Goal: Task Accomplishment & Management: Complete application form

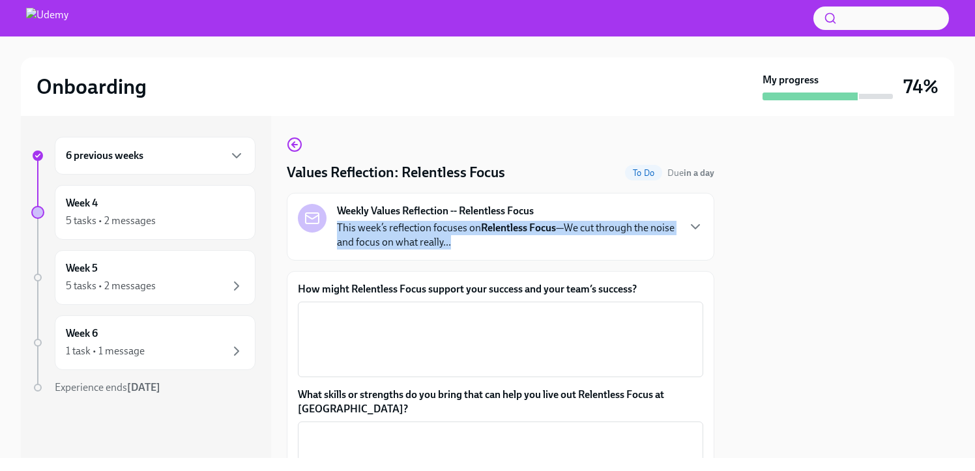
drag, startPoint x: 488, startPoint y: 248, endPoint x: 332, endPoint y: 221, distance: 157.4
click at [332, 221] on div "Weekly Values Reflection -- Relentless Focus This week’s reflection focuses on …" at bounding box center [487, 227] width 379 height 46
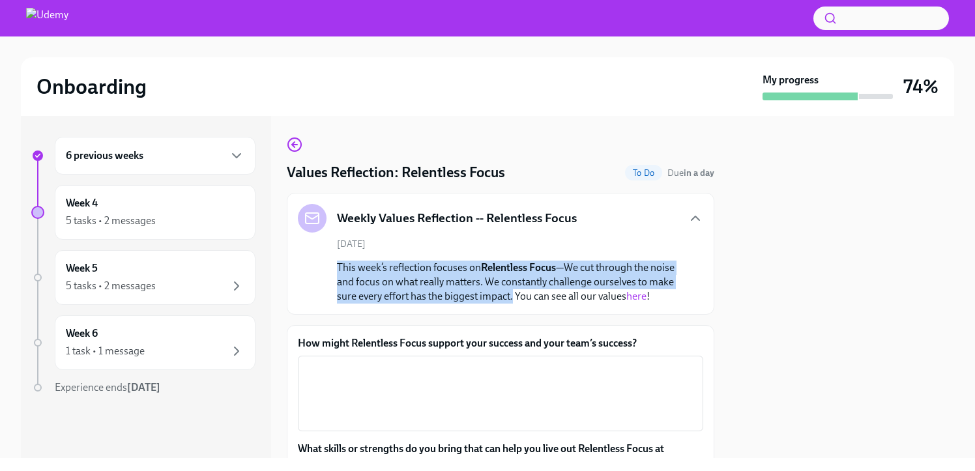
drag, startPoint x: 552, startPoint y: 298, endPoint x: 327, endPoint y: 267, distance: 227.0
click at [327, 267] on div "[DATE] This week’s reflection focuses on Relentless Focus —We cut through the n…" at bounding box center [500, 271] width 405 height 66
copy p "This week’s reflection focuses on Relentless Focus —We cut through the noise an…"
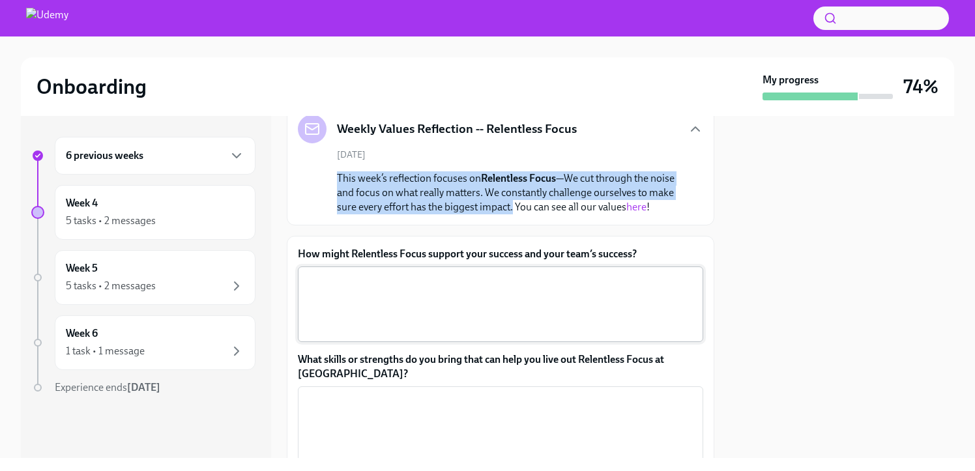
scroll to position [94, 0]
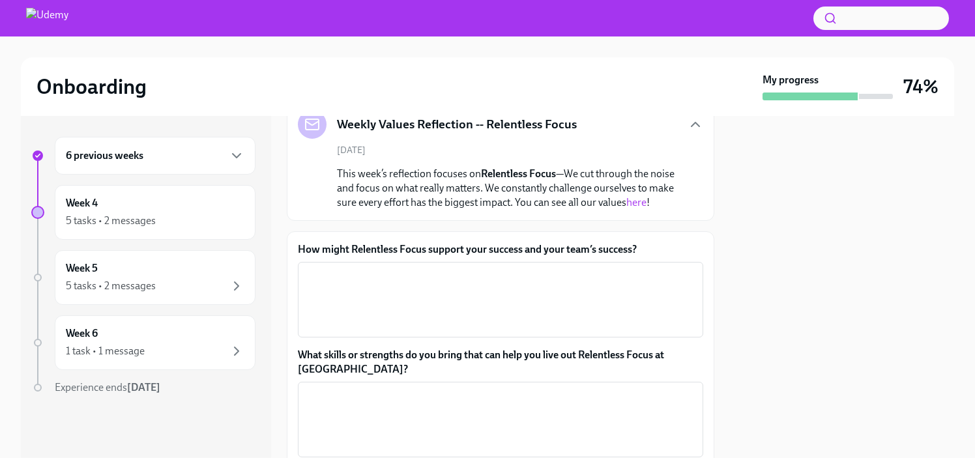
click at [503, 257] on label "How might Relentless Focus support your success and your team’s success?" at bounding box center [500, 249] width 405 height 14
click at [503, 269] on textarea "How might Relentless Focus support your success and your team’s success?" at bounding box center [501, 300] width 390 height 63
click at [503, 257] on label "How might Relentless Focus support your success and your team’s success?" at bounding box center [500, 249] width 405 height 14
click at [503, 269] on textarea "How might Relentless Focus support your success and your team’s success?" at bounding box center [501, 300] width 390 height 63
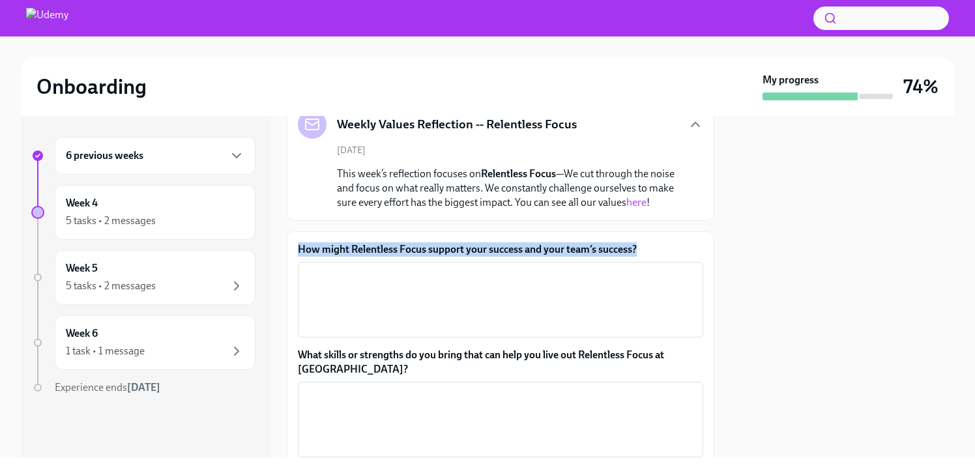
click at [503, 257] on label "How might Relentless Focus support your success and your team’s success?" at bounding box center [500, 249] width 405 height 14
click at [503, 269] on textarea "How might Relentless Focus support your success and your team’s success?" at bounding box center [501, 300] width 390 height 63
copy label "How might Relentless Focus support your success and your team’s success?"
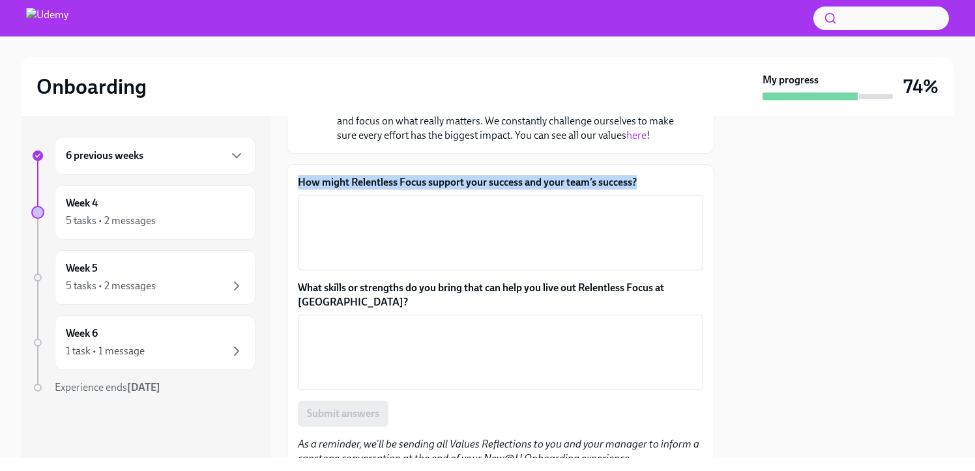
scroll to position [164, 0]
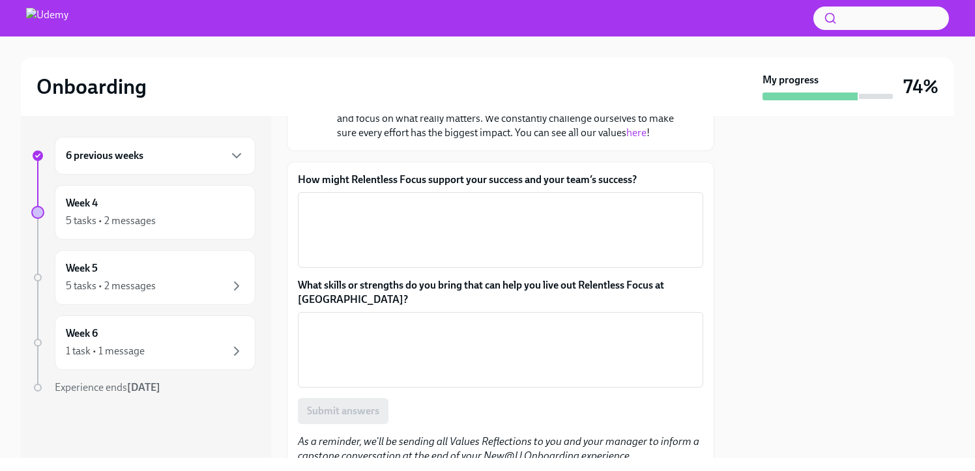
click at [315, 304] on label "What skills or strengths do you bring that can help you live out Relentless Foc…" at bounding box center [500, 292] width 405 height 29
click at [315, 319] on textarea "What skills or strengths do you bring that can help you live out Relentless Foc…" at bounding box center [501, 350] width 390 height 63
click at [314, 304] on label "What skills or strengths do you bring that can help you live out Relentless Foc…" at bounding box center [500, 292] width 405 height 29
click at [314, 319] on textarea "What skills or strengths do you bring that can help you live out Relentless Foc…" at bounding box center [501, 350] width 390 height 63
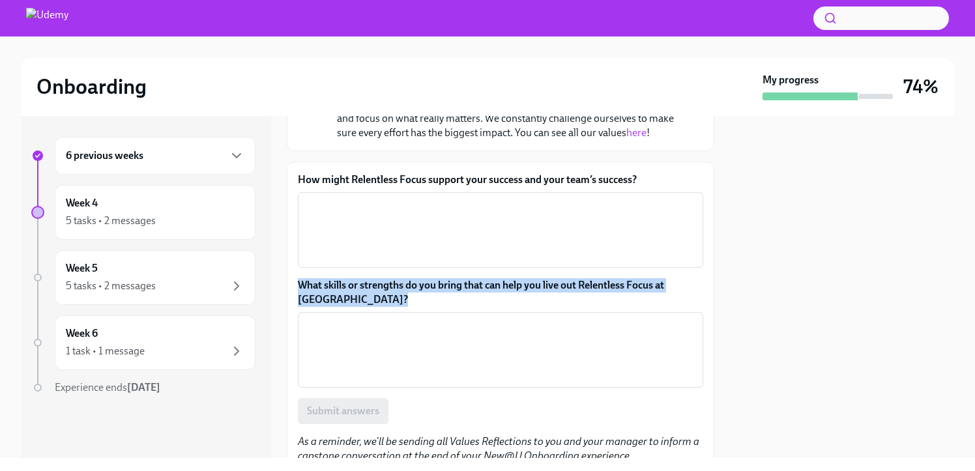
click at [314, 304] on label "What skills or strengths do you bring that can help you live out Relentless Foc…" at bounding box center [500, 292] width 405 height 29
click at [314, 319] on textarea "What skills or strengths do you bring that can help you live out Relentless Foc…" at bounding box center [501, 350] width 390 height 63
copy label "What skills or strengths do you bring that can help you live out Relentless Foc…"
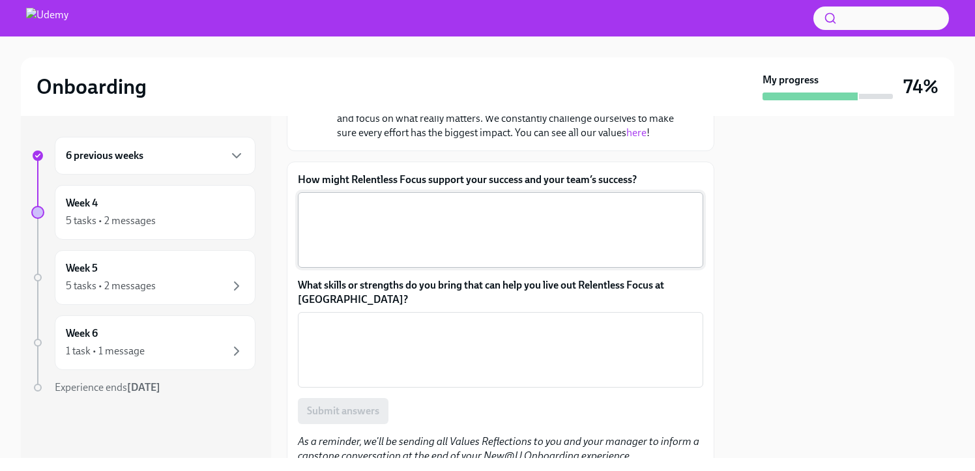
click at [488, 246] on textarea "How might Relentless Focus support your success and your team’s success?" at bounding box center [501, 230] width 390 height 63
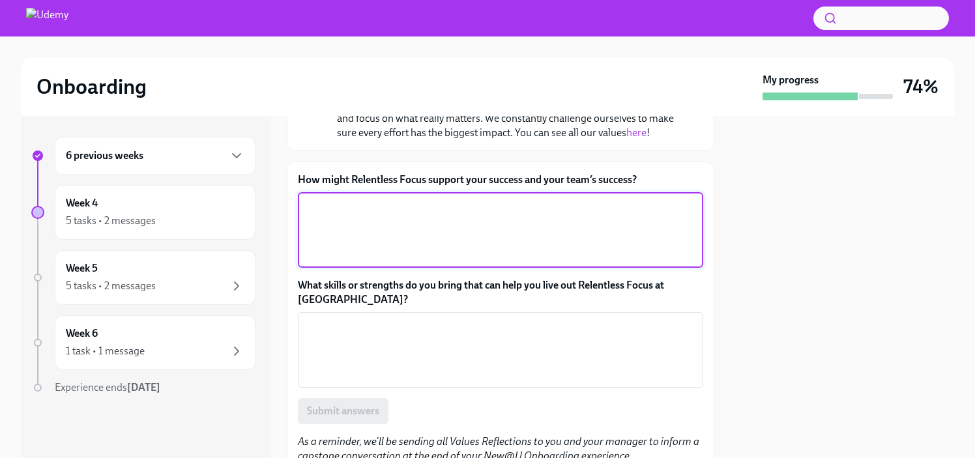
paste textarea "Relentless Focus helps ensure that my team, Benesse, and I direct our energy to…"
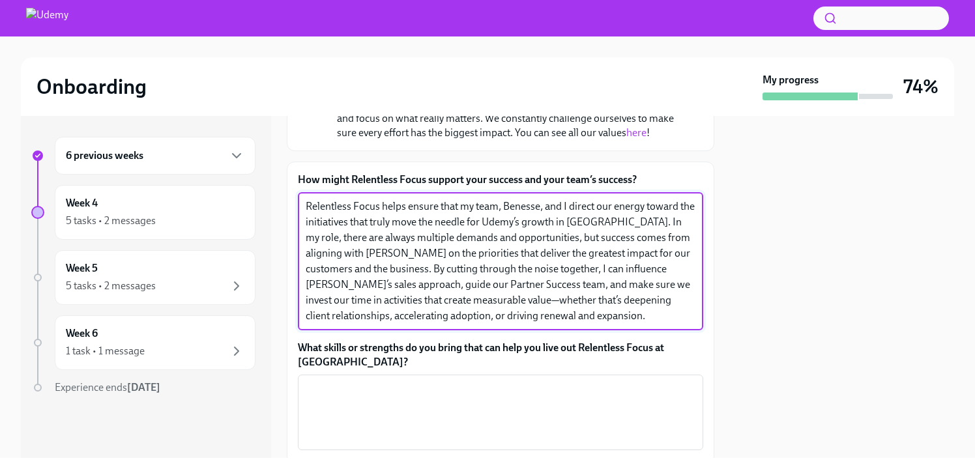
type textarea "Relentless Focus helps ensure that my team, Benesse, and I direct our energy to…"
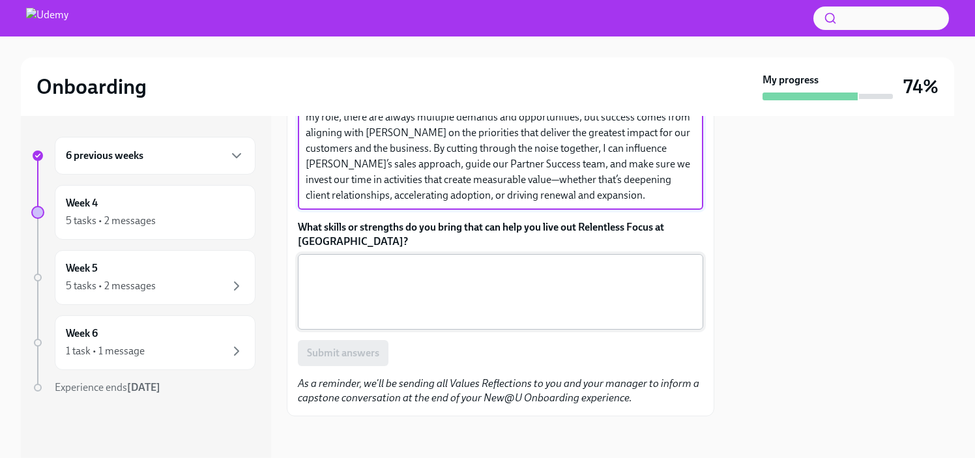
scroll to position [299, 0]
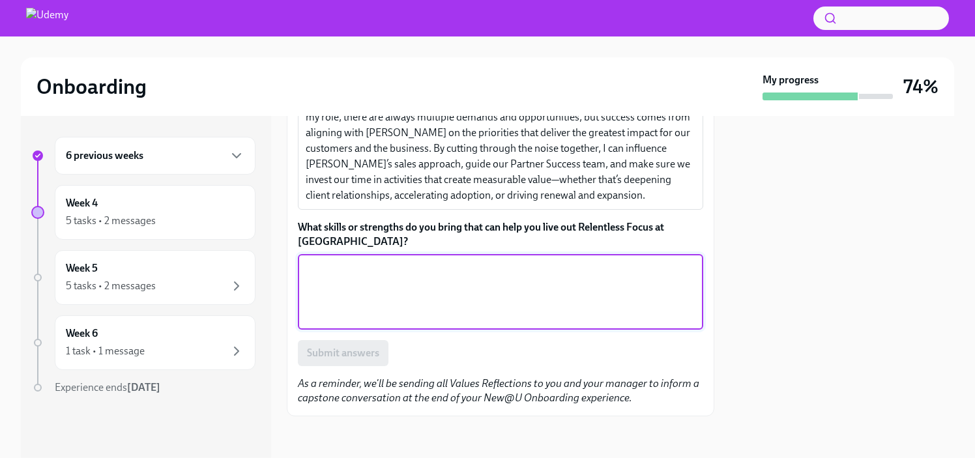
click at [475, 284] on textarea "What skills or strengths do you bring that can help you live out Relentless Foc…" at bounding box center [501, 292] width 390 height 63
paste textarea "My background in sales and customer success across SAP SuccessFactors, CoachHub…"
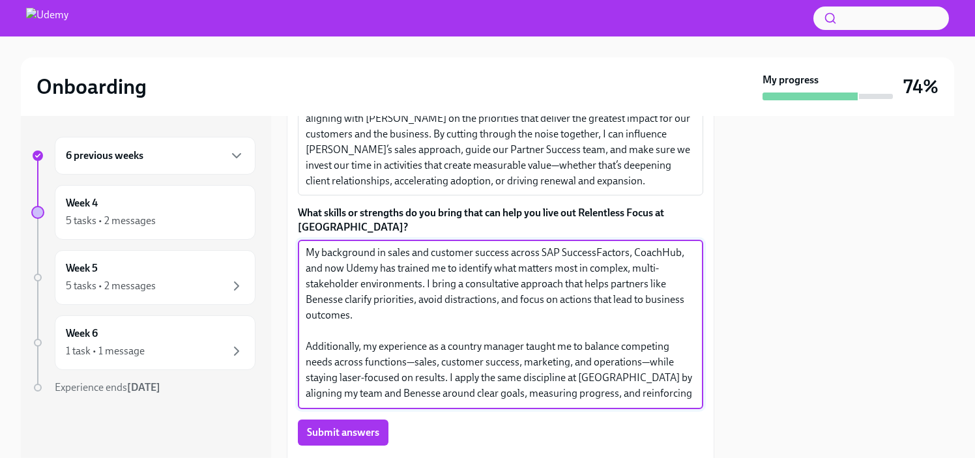
scroll to position [0, 0]
click at [356, 285] on textarea "My background in sales and customer success across SAP SuccessFactors, CoachHub…" at bounding box center [501, 324] width 390 height 156
drag, startPoint x: 352, startPoint y: 285, endPoint x: 430, endPoint y: 283, distance: 77.6
click at [430, 283] on textarea "My background in sales and customer success across SAP SuccessFactors, CoachHub…" at bounding box center [501, 324] width 390 height 156
click at [463, 300] on textarea "My background in sales and customer success across [GEOGRAPHIC_DATA], SAP Succe…" at bounding box center [501, 324] width 390 height 156
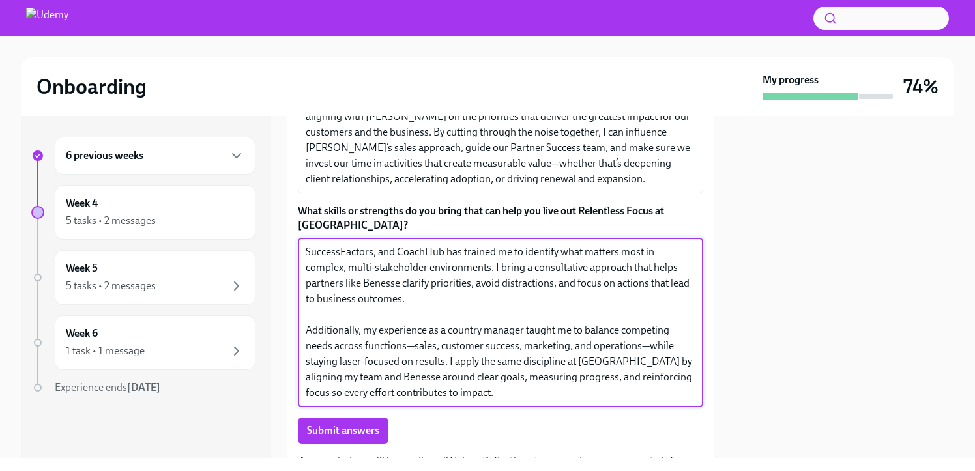
scroll to position [301, 0]
drag, startPoint x: 523, startPoint y: 346, endPoint x: 450, endPoint y: 348, distance: 73.0
click at [450, 348] on textarea "My background in sales and customer success across [GEOGRAPHIC_DATA], SAP Succe…" at bounding box center [501, 322] width 390 height 156
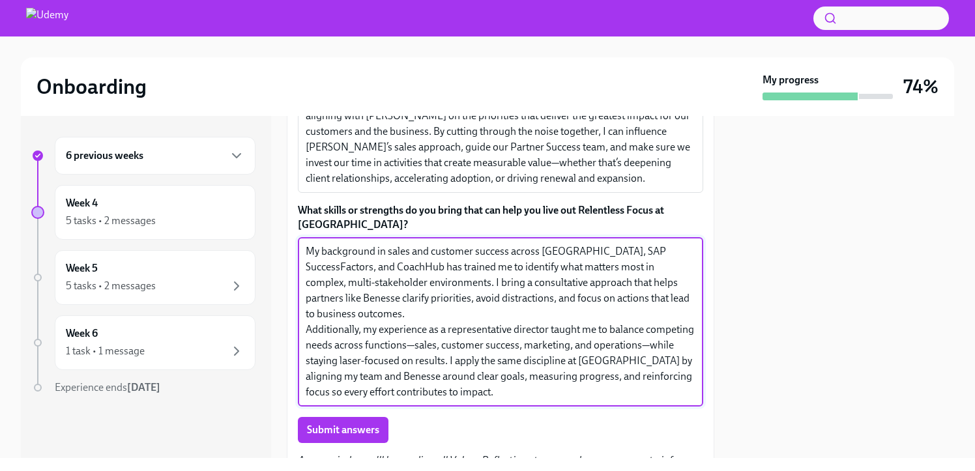
scroll to position [0, 0]
click at [475, 332] on textarea "My background in sales and customer success across [GEOGRAPHIC_DATA], SAP Succe…" at bounding box center [501, 322] width 390 height 156
drag, startPoint x: 584, startPoint y: 346, endPoint x: 612, endPoint y: 343, distance: 28.2
click at [612, 343] on textarea "My background in sales and customer success across [GEOGRAPHIC_DATA], SAP Succe…" at bounding box center [501, 322] width 390 height 156
click at [542, 388] on textarea "My background in sales and customer success across [GEOGRAPHIC_DATA], SAP Succe…" at bounding box center [501, 322] width 390 height 156
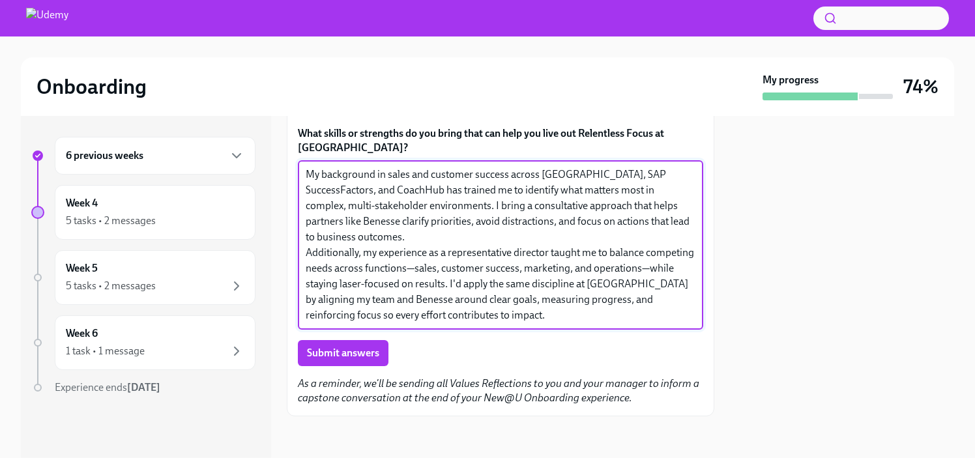
scroll to position [392, 0]
type textarea "My background in sales and customer success across [GEOGRAPHIC_DATA], SAP Succe…"
click at [356, 348] on span "Submit answers" at bounding box center [343, 353] width 72 height 13
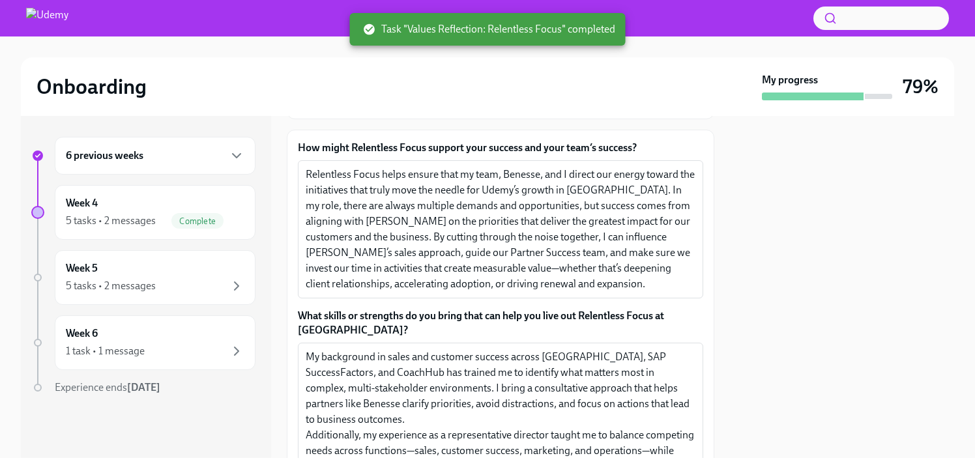
scroll to position [0, 0]
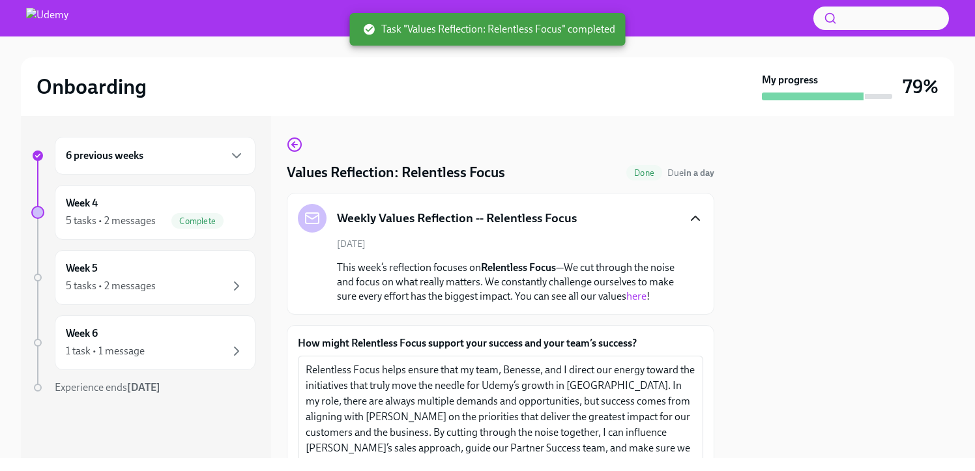
click at [688, 218] on icon "button" at bounding box center [696, 219] width 16 height 16
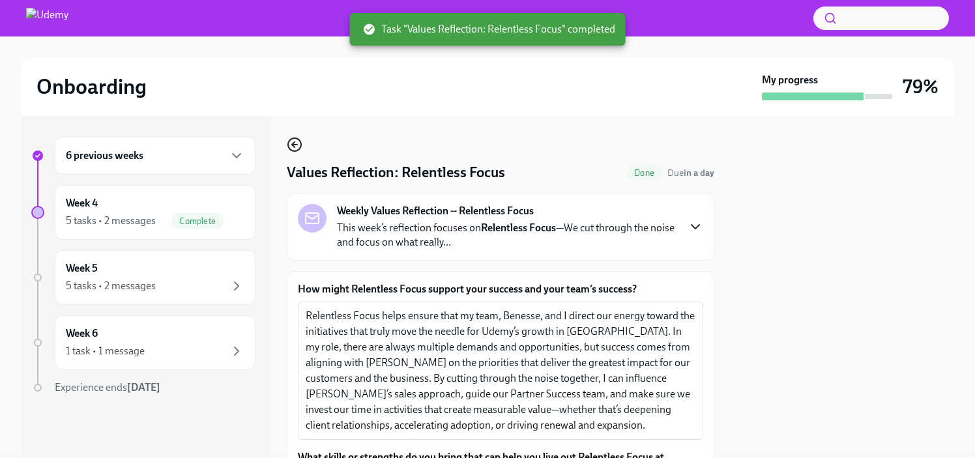
click at [287, 139] on icon "button" at bounding box center [295, 145] width 16 height 16
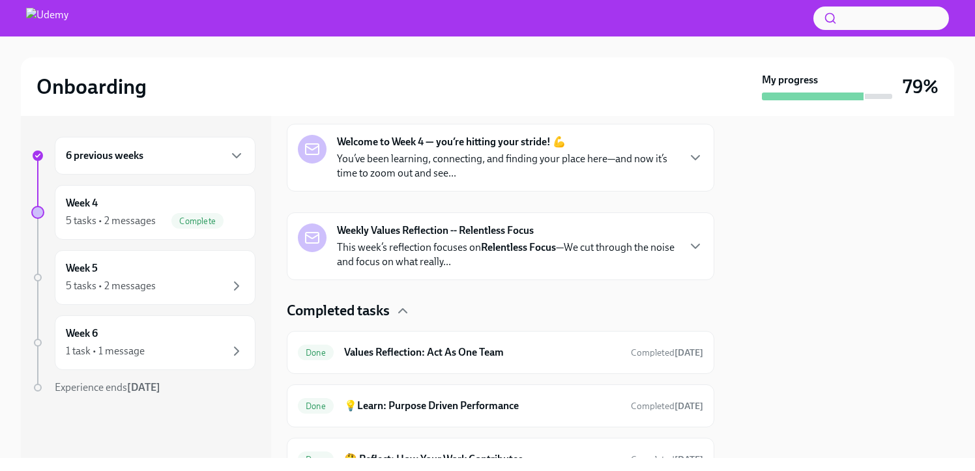
scroll to position [200, 0]
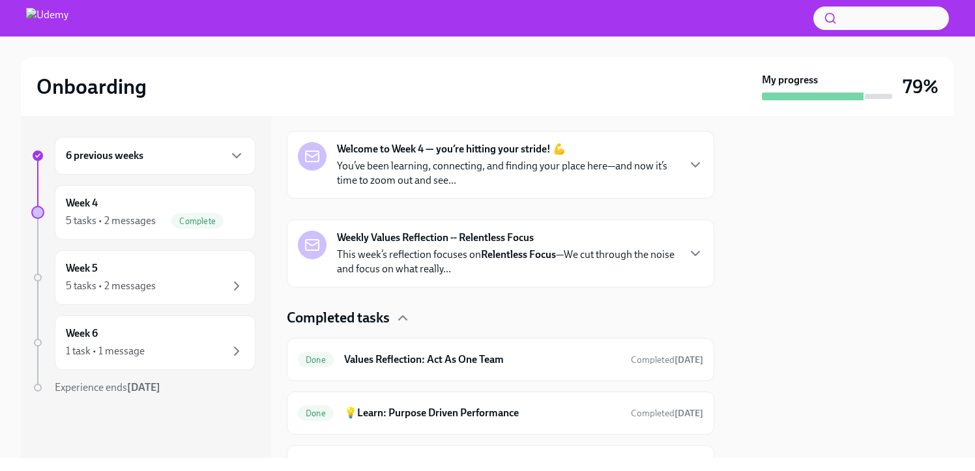
click at [673, 252] on div "Weekly Values Reflection -- Relentless Focus This week’s reflection focuses on …" at bounding box center [500, 254] width 405 height 46
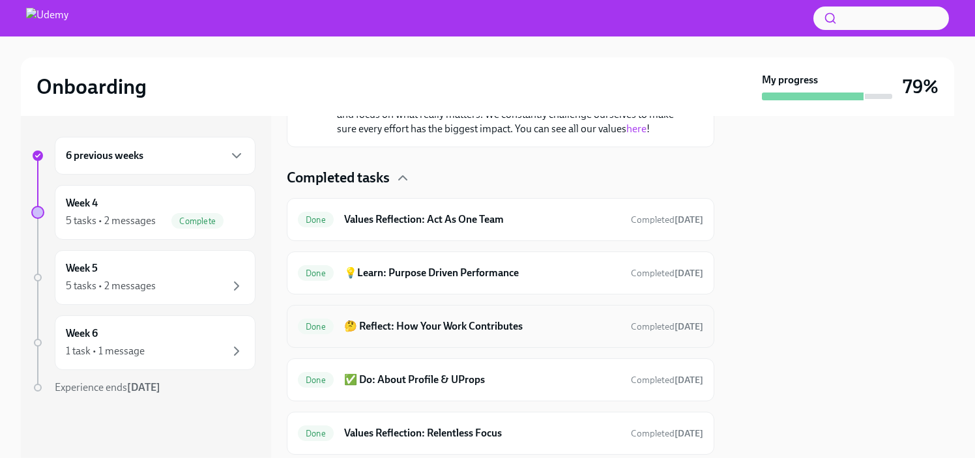
scroll to position [189, 0]
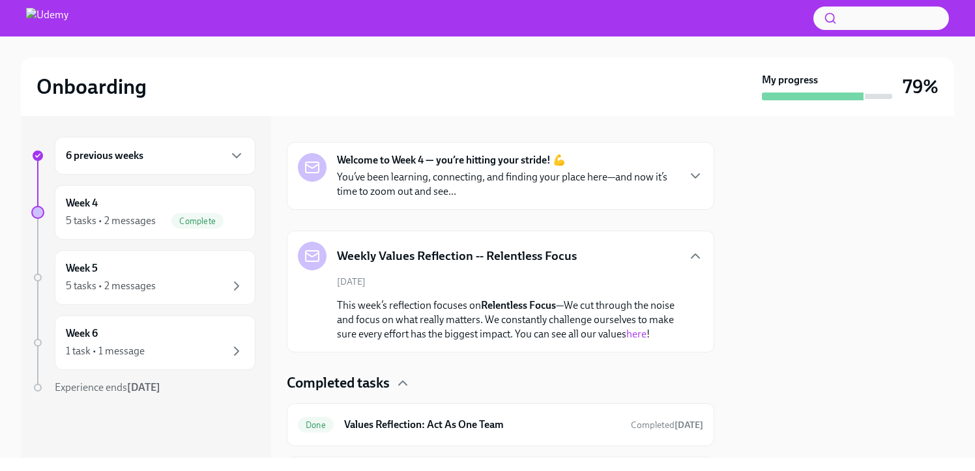
click at [633, 184] on p "You’ve been learning, connecting, and finding your place here—and now it’s time…" at bounding box center [507, 184] width 340 height 29
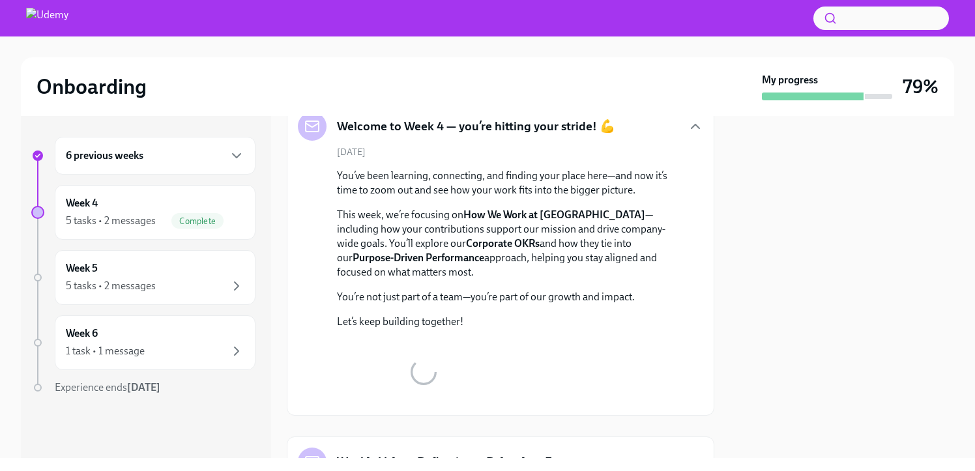
scroll to position [231, 0]
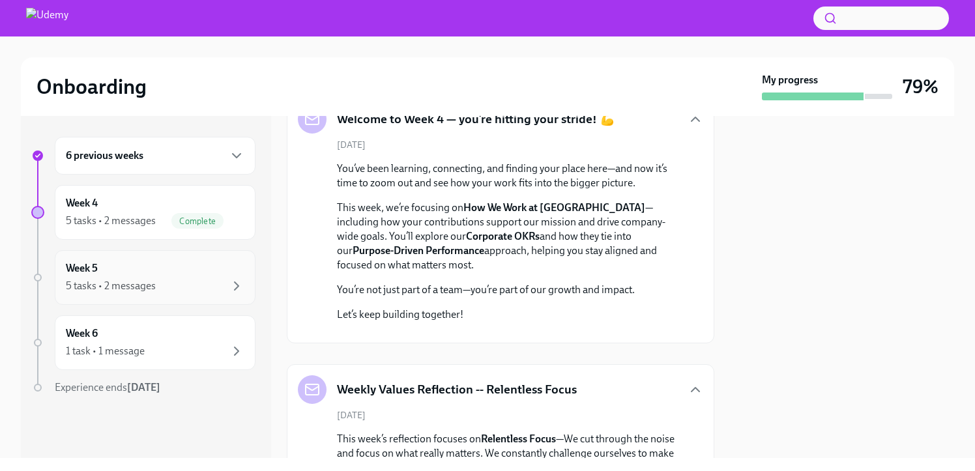
click at [196, 271] on div "Week 5 5 tasks • 2 messages" at bounding box center [155, 277] width 179 height 33
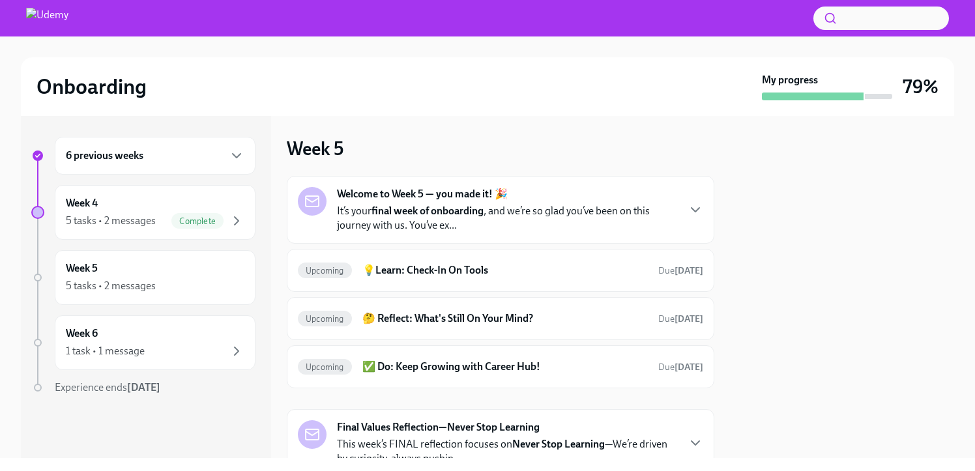
click at [675, 216] on div "Welcome to Week 5 — you made it! 🎉 It’s your final week of onboarding , and we’…" at bounding box center [500, 210] width 405 height 46
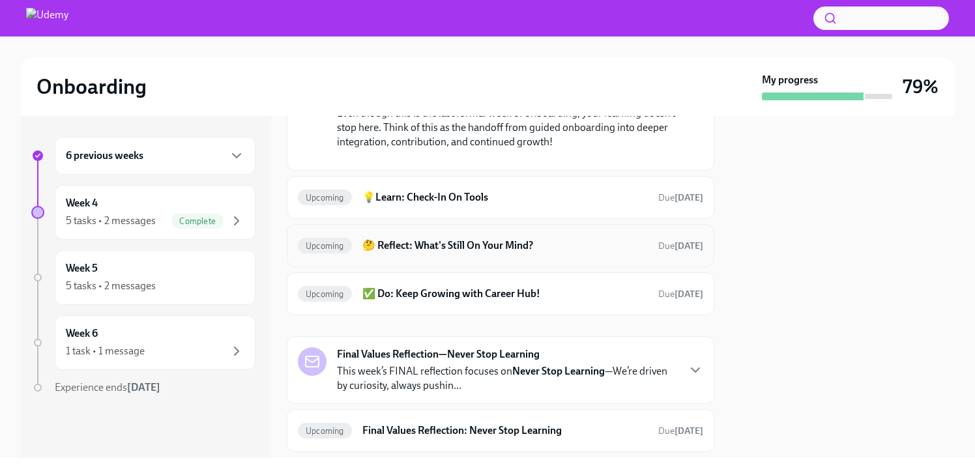
scroll to position [300, 0]
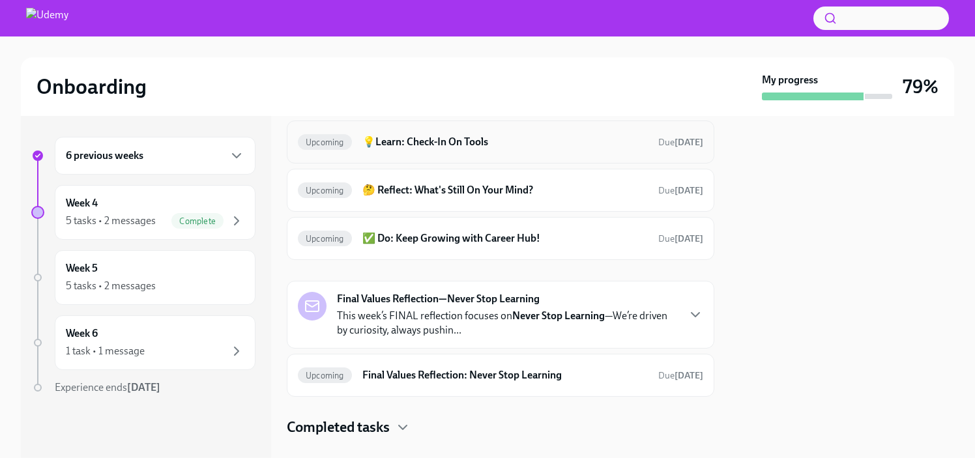
click at [573, 149] on h6 "💡Learn: Check-In On Tools" at bounding box center [505, 142] width 286 height 14
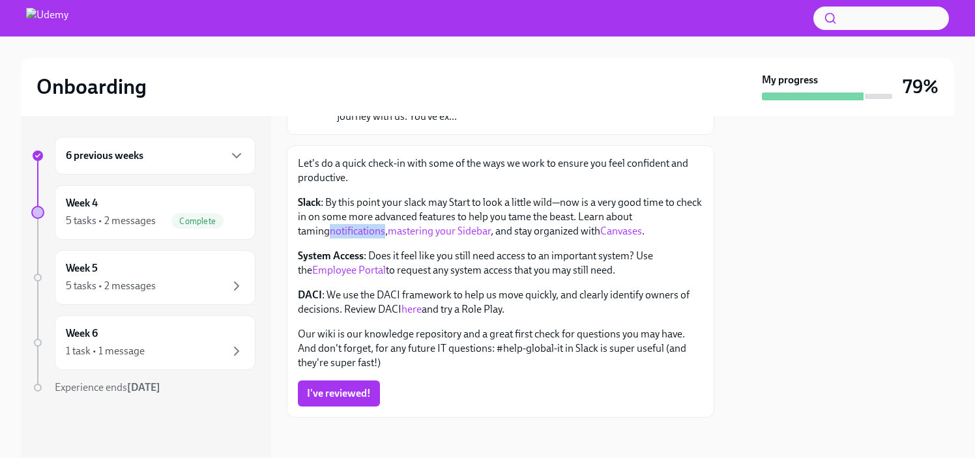
scroll to position [127, 0]
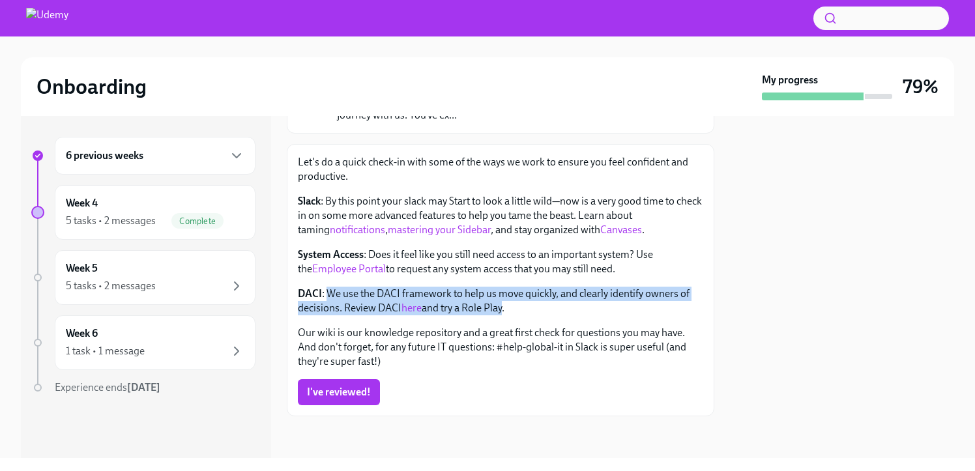
drag, startPoint x: 326, startPoint y: 293, endPoint x: 489, endPoint y: 311, distance: 163.9
click at [503, 314] on p "DACI : We use the DACI framework to help us move quickly, and clearly identify …" at bounding box center [500, 301] width 405 height 29
click at [486, 311] on p "DACI : We use the DACI framework to help us move quickly, and clearly identify …" at bounding box center [500, 301] width 405 height 29
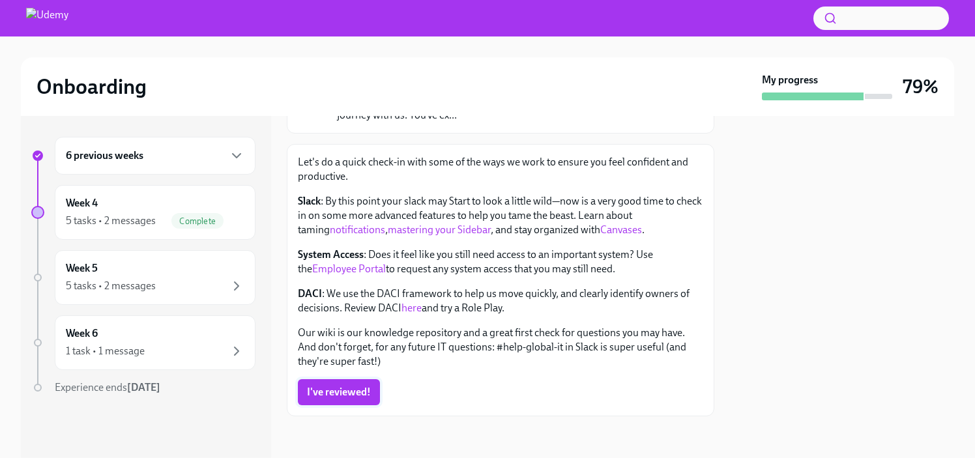
click at [357, 392] on span "I've reviewed!" at bounding box center [339, 392] width 64 height 13
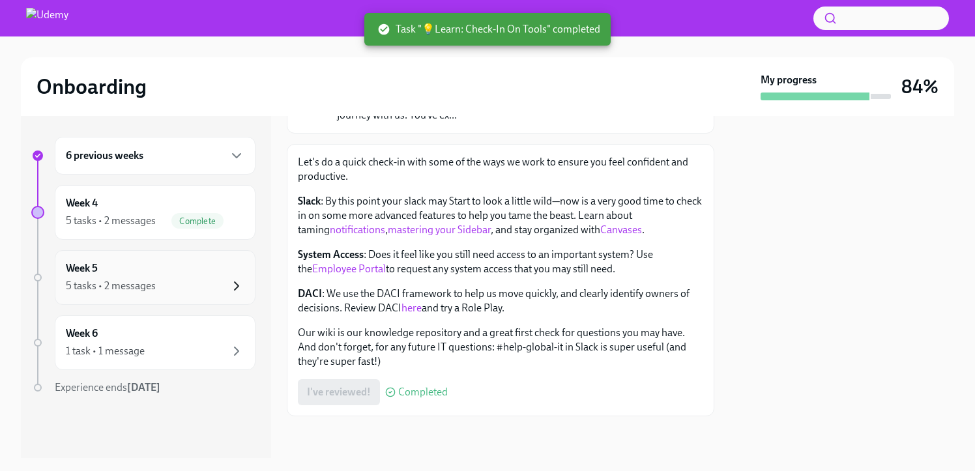
click at [229, 278] on icon "button" at bounding box center [237, 286] width 16 height 16
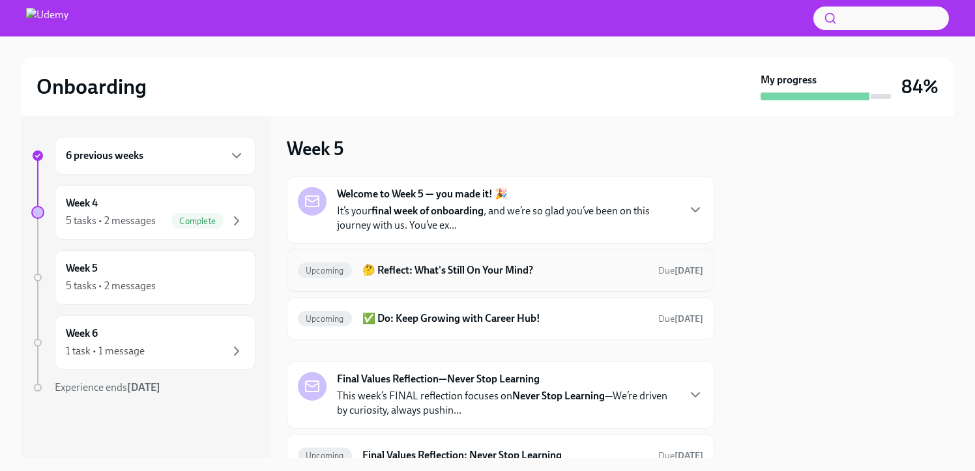
click at [518, 265] on h6 "🤔 Reflect: What's Still On Your Mind?" at bounding box center [505, 270] width 286 height 14
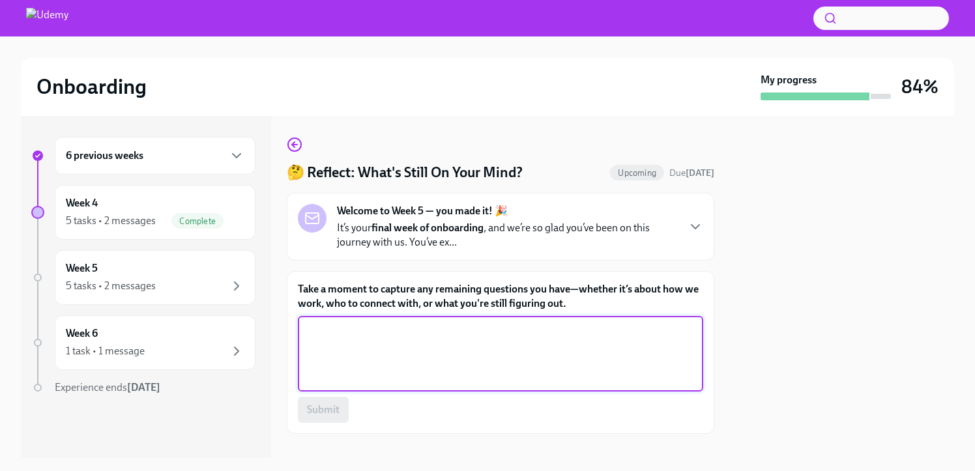
click at [492, 361] on textarea "Take a moment to capture any remaining questions you have—whether it’s about ho…" at bounding box center [501, 354] width 390 height 63
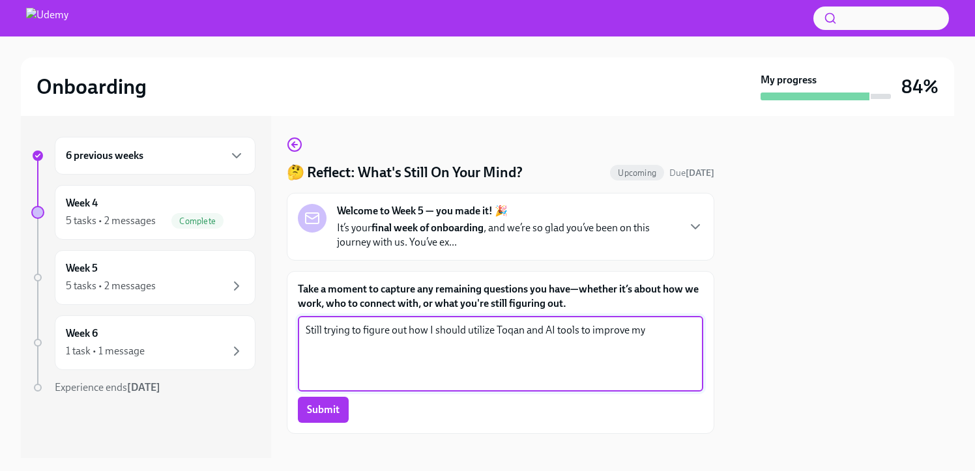
click at [544, 327] on textarea "Still trying to figure out how I should utilize Toqan and AI tools to improve my" at bounding box center [501, 354] width 390 height 63
type textarea "Still trying to figure out how I should utilize Toqan and other AI tools for my…"
click at [334, 407] on span "Submit" at bounding box center [323, 409] width 33 height 13
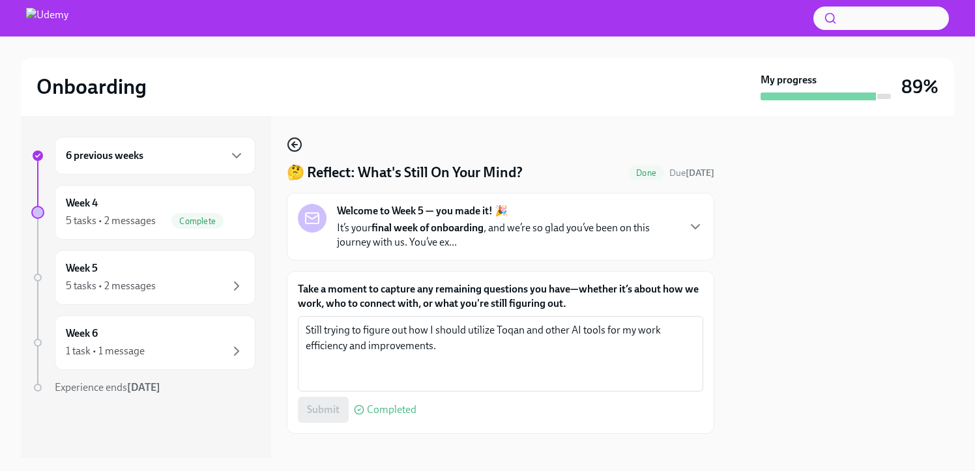
click at [293, 140] on icon "button" at bounding box center [295, 145] width 16 height 16
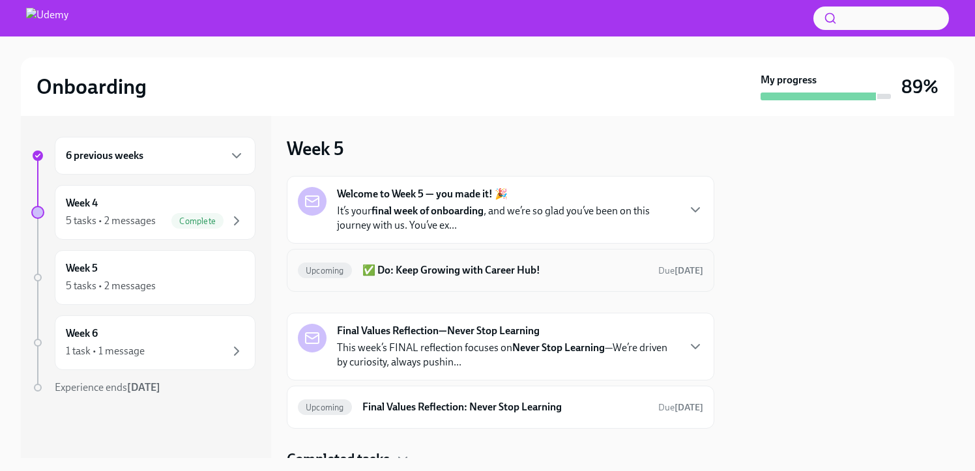
click at [486, 272] on h6 "✅ Do: Keep Growing with Career Hub!" at bounding box center [505, 270] width 286 height 14
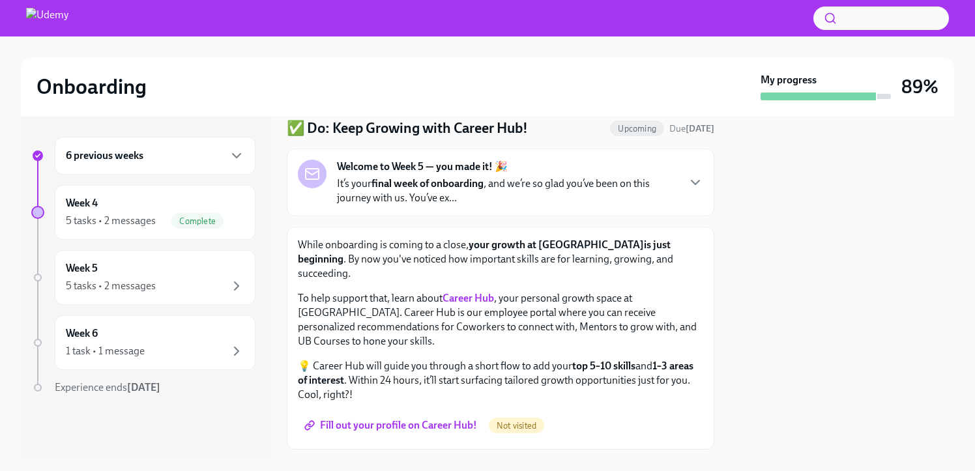
scroll to position [49, 0]
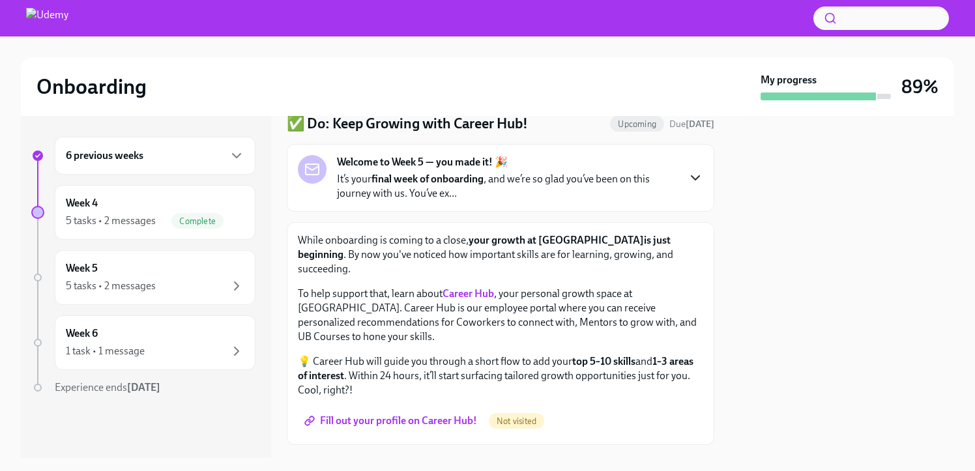
click at [688, 179] on icon "button" at bounding box center [696, 178] width 16 height 16
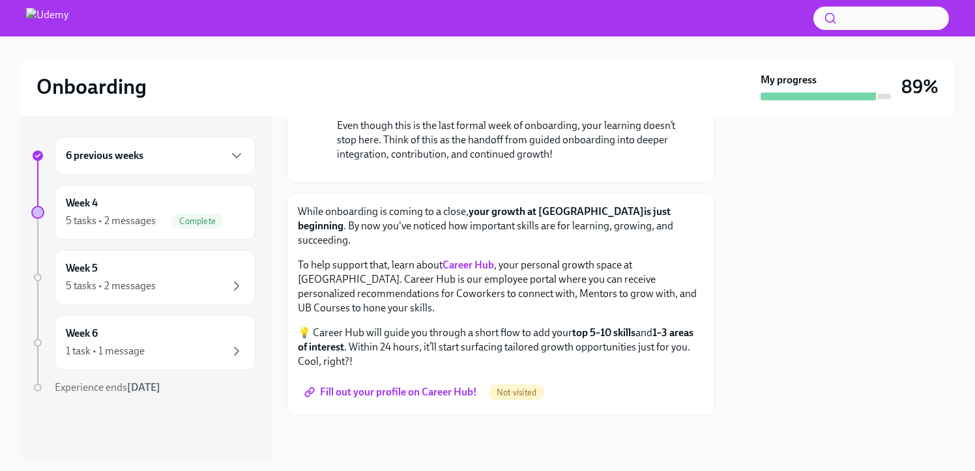
scroll to position [331, 0]
click at [121, 276] on div "Week 5 5 tasks • 2 messages" at bounding box center [155, 277] width 179 height 33
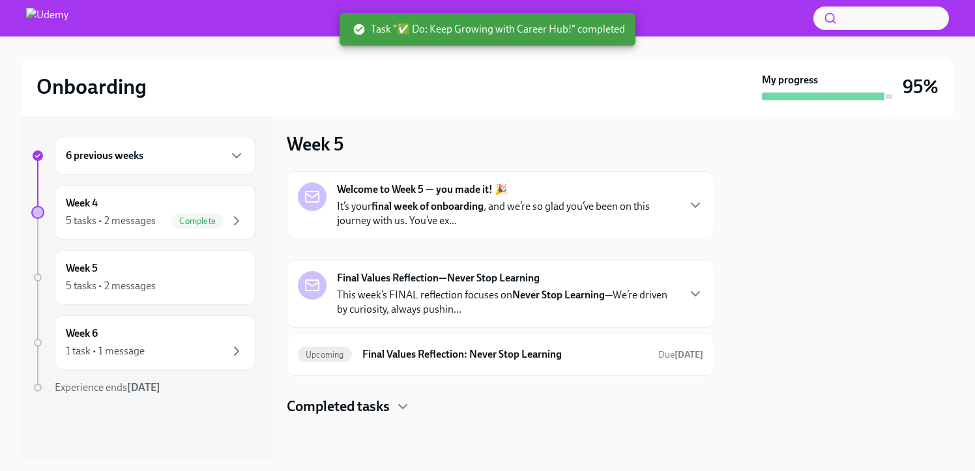
scroll to position [5, 0]
click at [529, 357] on h6 "Final Values Reflection: Never Stop Learning" at bounding box center [505, 354] width 286 height 14
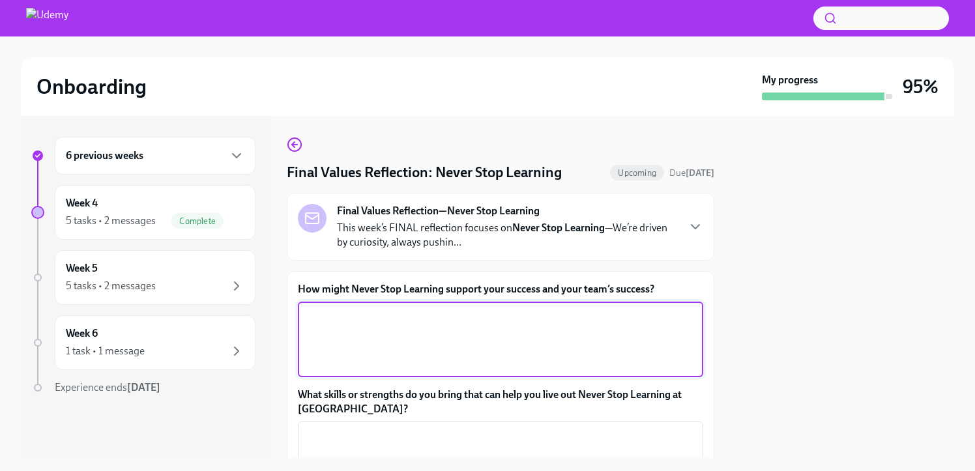
click at [527, 330] on textarea "How might Never Stop Learning support your success and your team’s success?" at bounding box center [501, 339] width 390 height 63
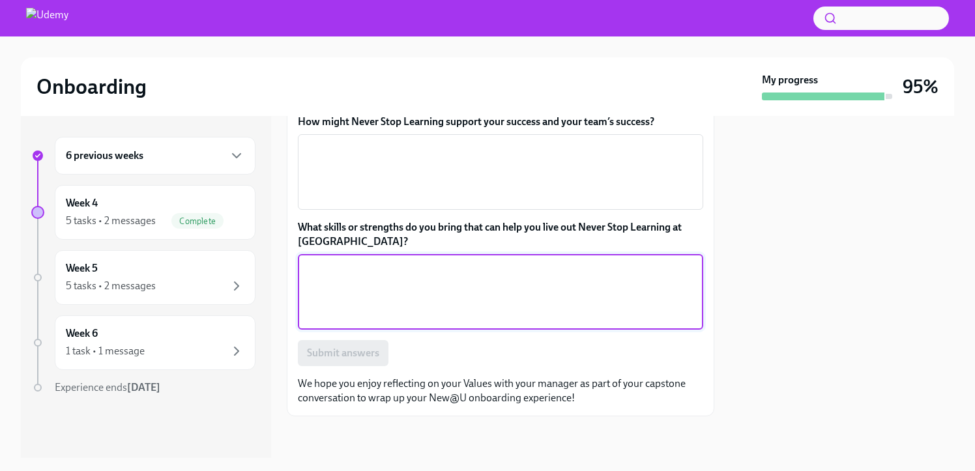
click at [520, 291] on textarea "What skills or strengths do you bring that can help you live out Never Stop Lea…" at bounding box center [501, 292] width 390 height 63
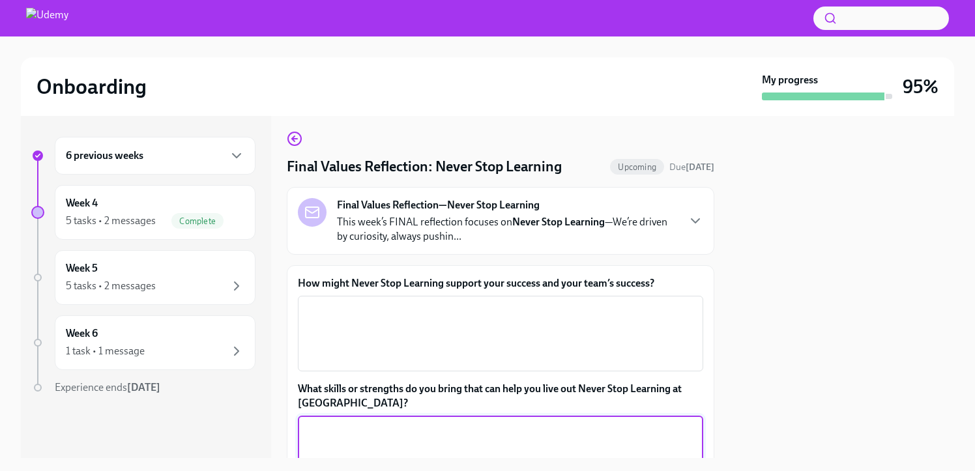
scroll to position [0, 0]
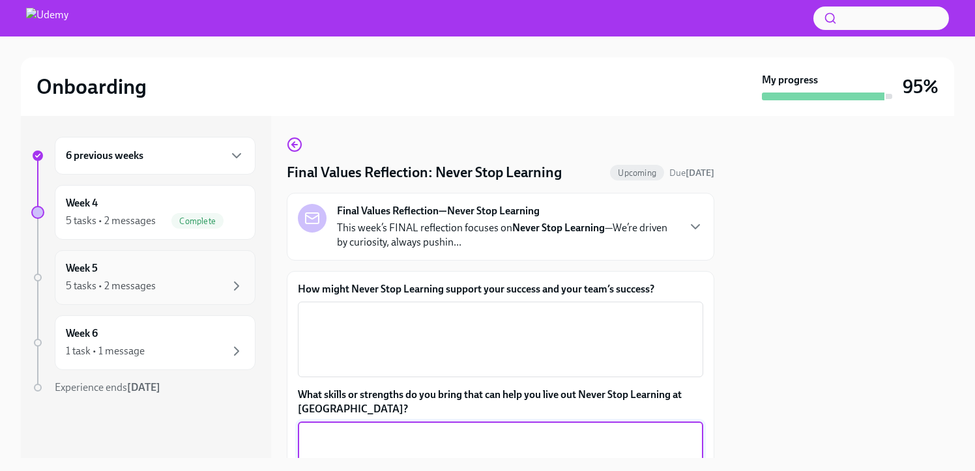
click at [141, 283] on div "5 tasks • 2 messages" at bounding box center [111, 286] width 90 height 14
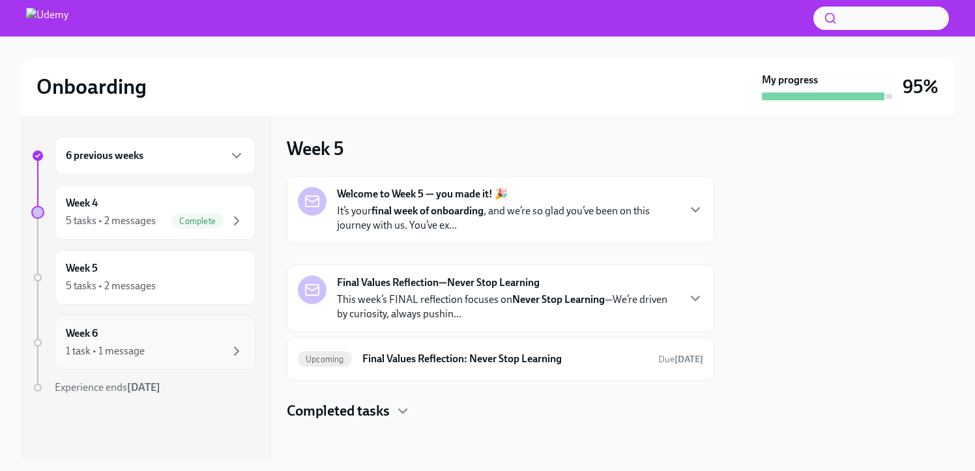
click at [155, 342] on div "Week 6 1 task • 1 message" at bounding box center [155, 343] width 179 height 33
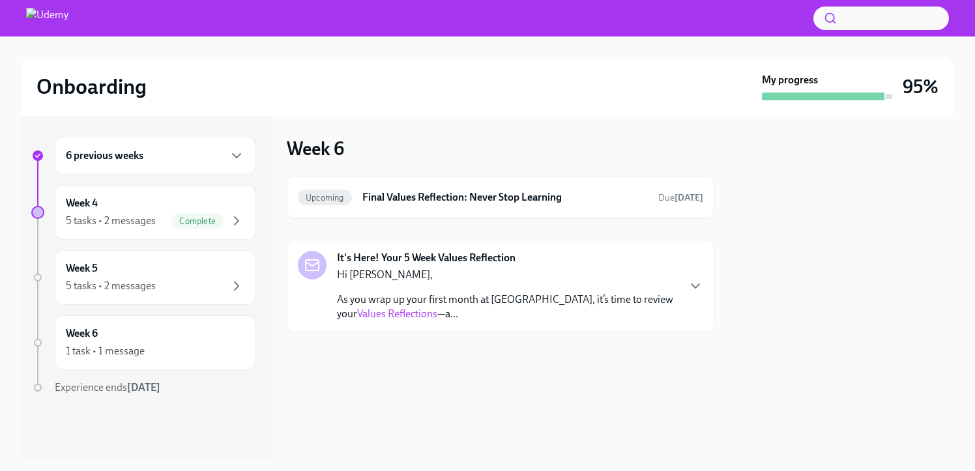
click at [655, 287] on div "Hi [PERSON_NAME], As you wrap up your first month at [GEOGRAPHIC_DATA], it’s ti…" at bounding box center [507, 294] width 340 height 53
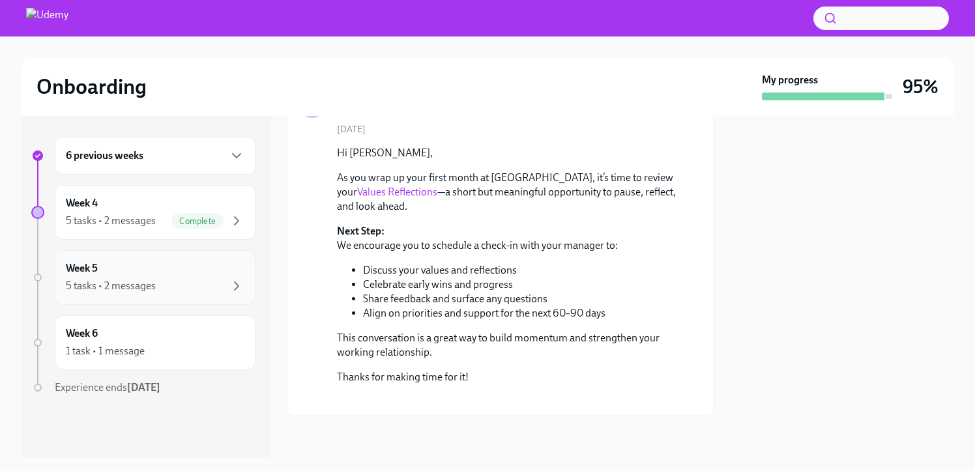
click at [164, 268] on div "Week 5 5 tasks • 2 messages" at bounding box center [155, 277] width 179 height 33
